Goal: Navigation & Orientation: Find specific page/section

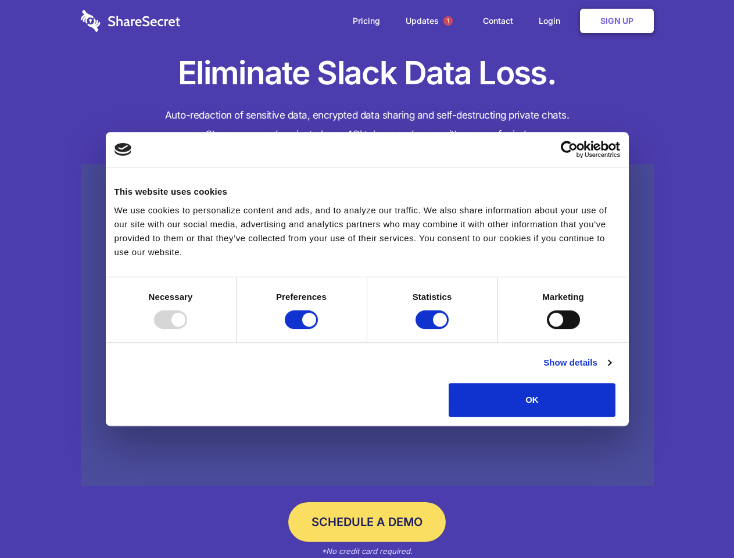
click at [187, 329] on div at bounding box center [170, 319] width 33 height 19
click at [318, 329] on input "Preferences" at bounding box center [301, 319] width 33 height 19
checkbox input "false"
click at [434, 329] on input "Statistics" at bounding box center [432, 319] width 33 height 19
checkbox input "false"
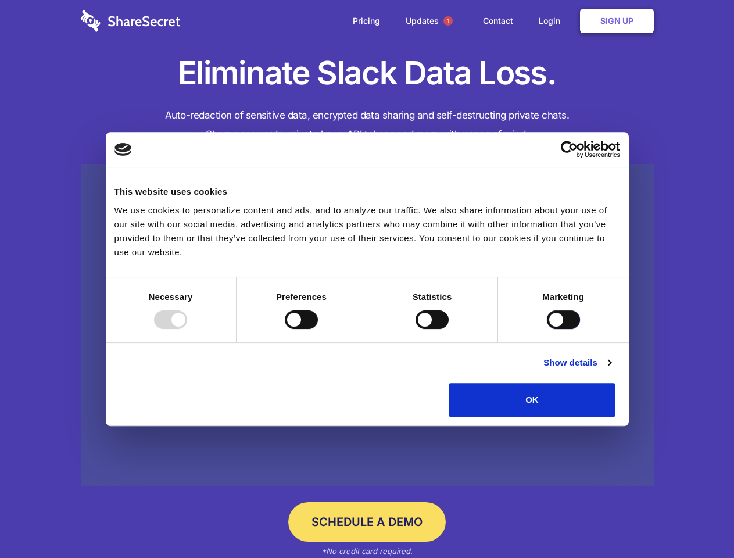
click at [547, 329] on input "Marketing" at bounding box center [563, 319] width 33 height 19
checkbox input "true"
click at [611, 370] on link "Show details" at bounding box center [577, 363] width 67 height 14
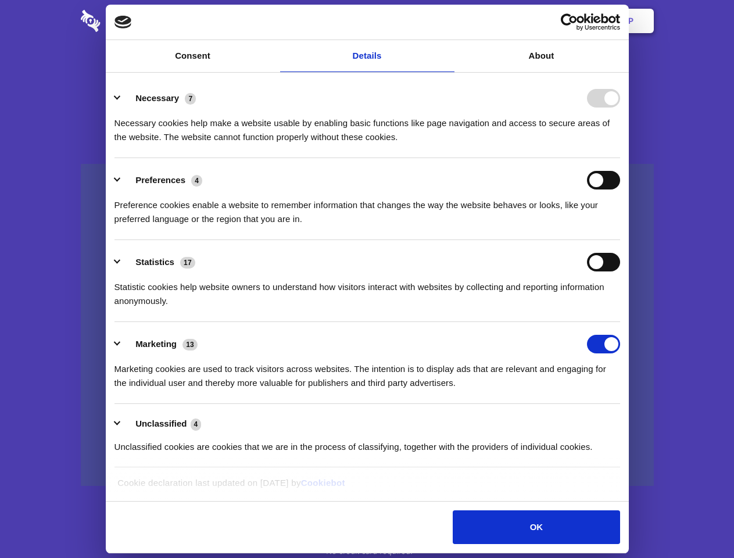
click at [620, 144] on div "Necessary cookies help make a website usable by enabling basic functions like p…" at bounding box center [368, 126] width 506 height 37
click at [448, 21] on span "1" at bounding box center [448, 20] width 9 height 9
